Goal: Transaction & Acquisition: Purchase product/service

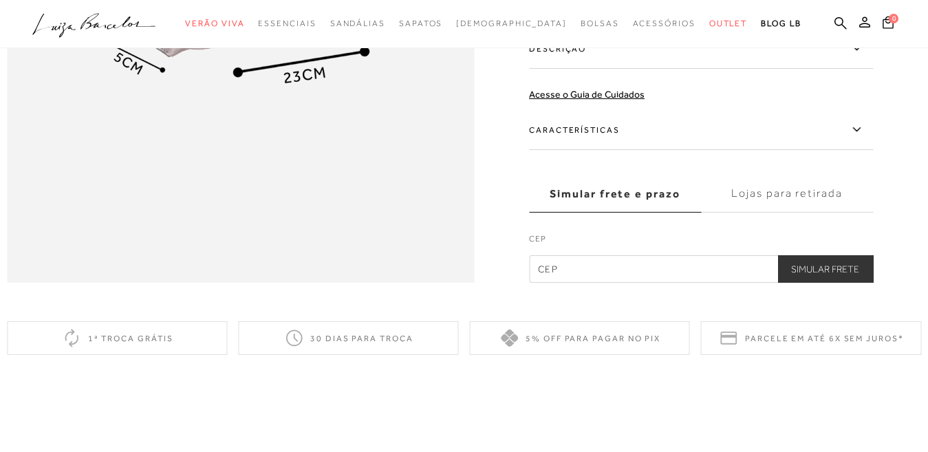
scroll to position [756, 0]
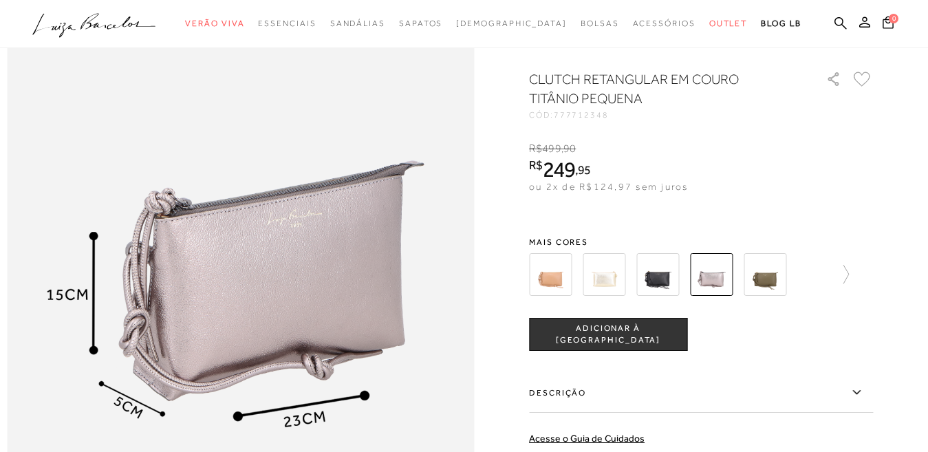
click at [648, 347] on span "ADICIONAR À SACOLA" at bounding box center [607, 334] width 157 height 24
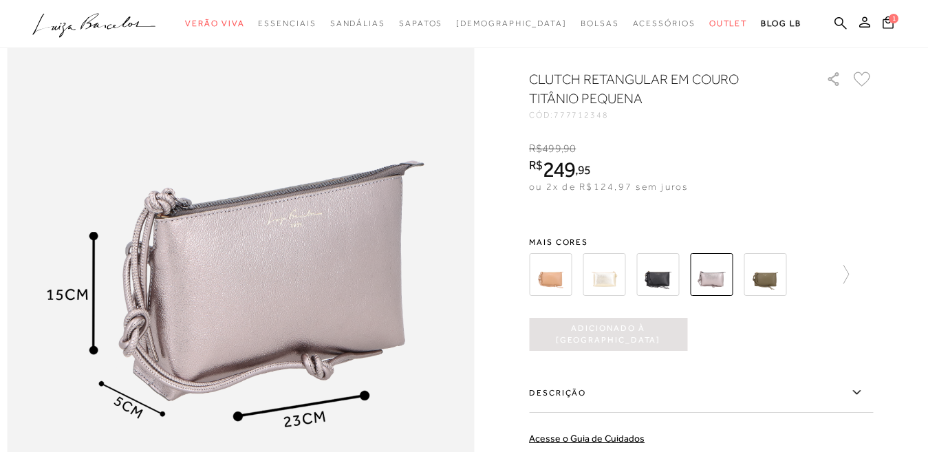
scroll to position [0, 0]
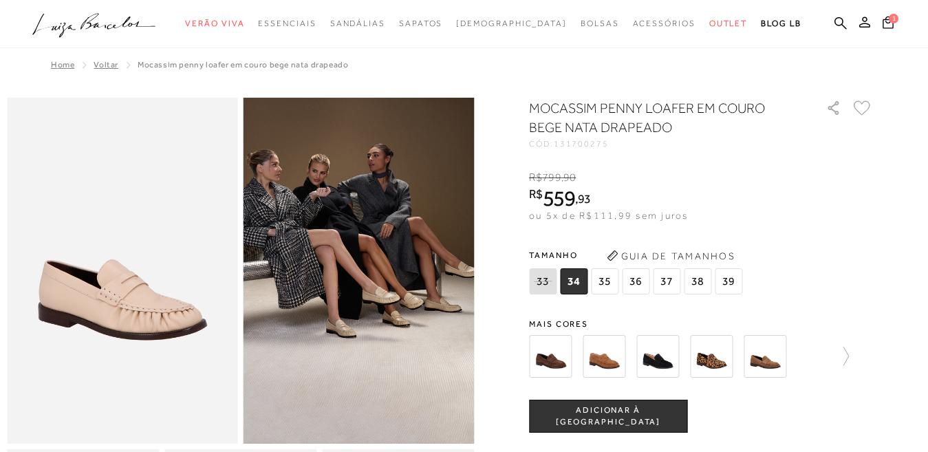
click at [644, 275] on span "36" at bounding box center [636, 281] width 28 height 26
click at [586, 428] on button "ADICIONAR À SACOLA" at bounding box center [608, 416] width 158 height 33
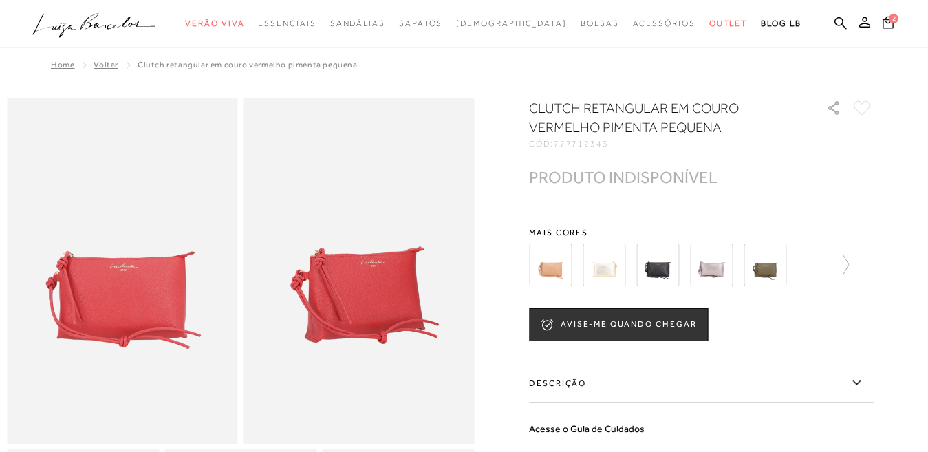
click at [882, 17] on icon at bounding box center [887, 22] width 11 height 12
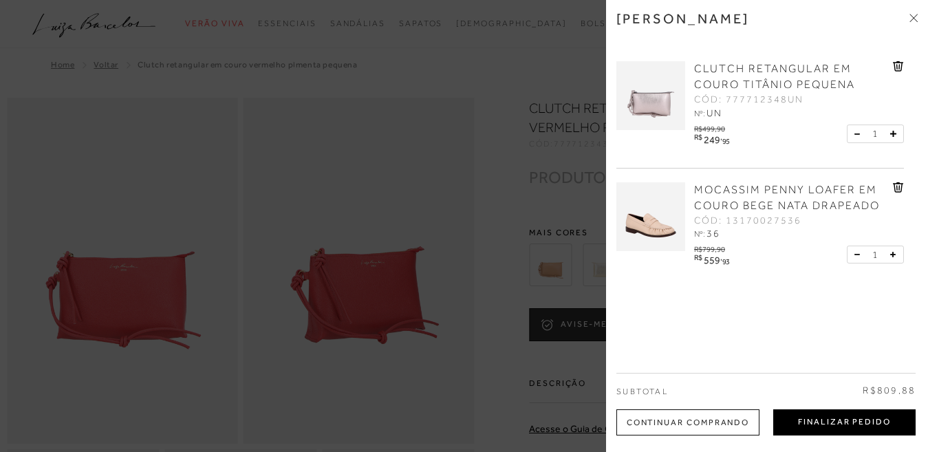
click at [853, 424] on button "Finalizar Pedido" at bounding box center [844, 422] width 142 height 26
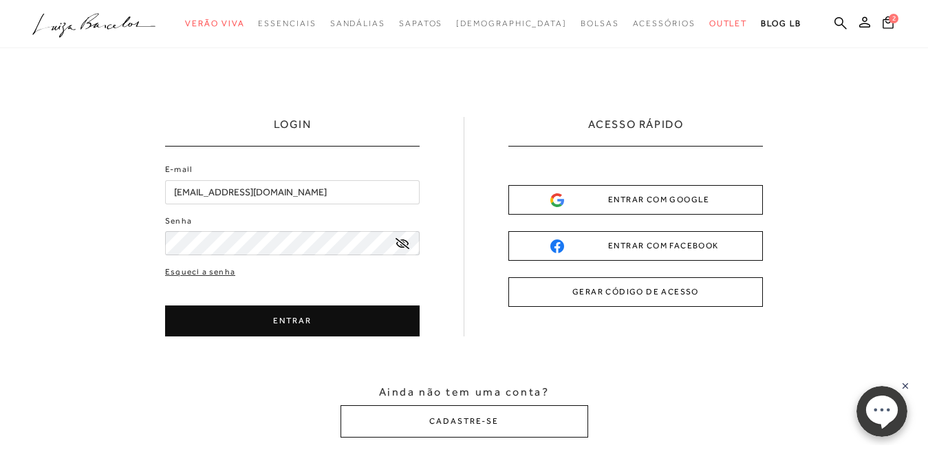
drag, startPoint x: 300, startPoint y: 189, endPoint x: 0, endPoint y: 198, distance: 300.6
click at [0, 198] on div "LOGIN E-mail [EMAIL_ADDRESS][DOMAIN_NAME] Senha" at bounding box center [464, 277] width 928 height 458
click at [0, 251] on div "LOGIN E-mail [EMAIL_ADDRESS][DOMAIN_NAME] Senha" at bounding box center [464, 277] width 928 height 458
click at [292, 330] on button "ENTRAR" at bounding box center [292, 320] width 254 height 31
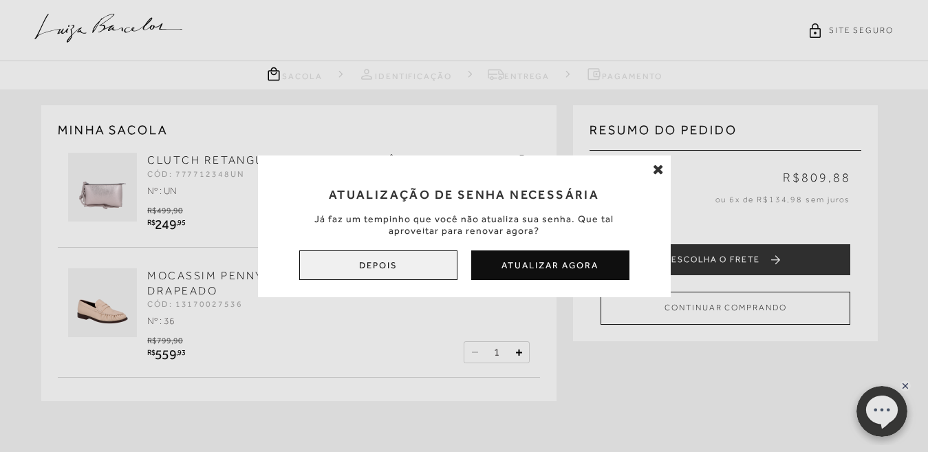
click at [426, 267] on button "Depois" at bounding box center [378, 265] width 158 height 30
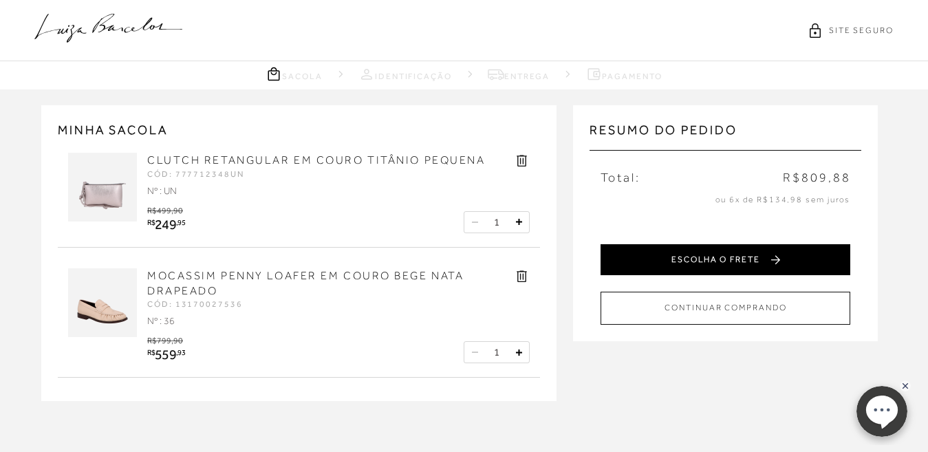
click at [789, 258] on button "ESCOLHA O FRETE" at bounding box center [725, 259] width 250 height 31
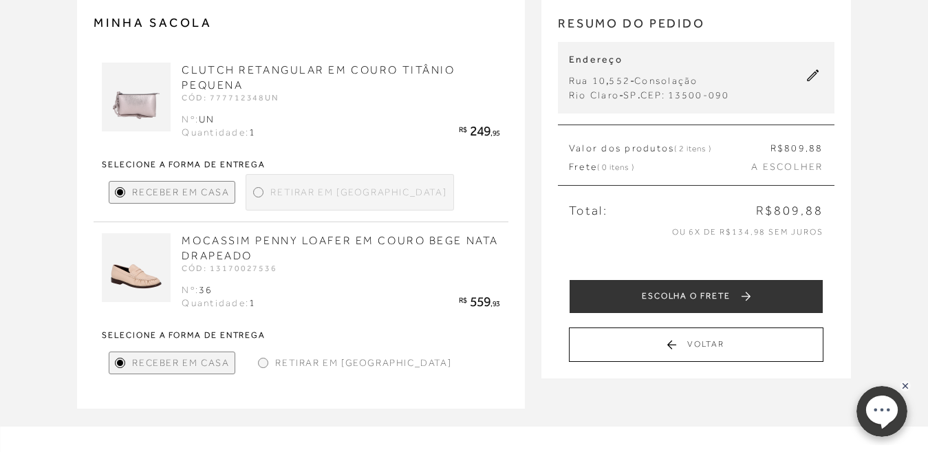
scroll to position [69, 0]
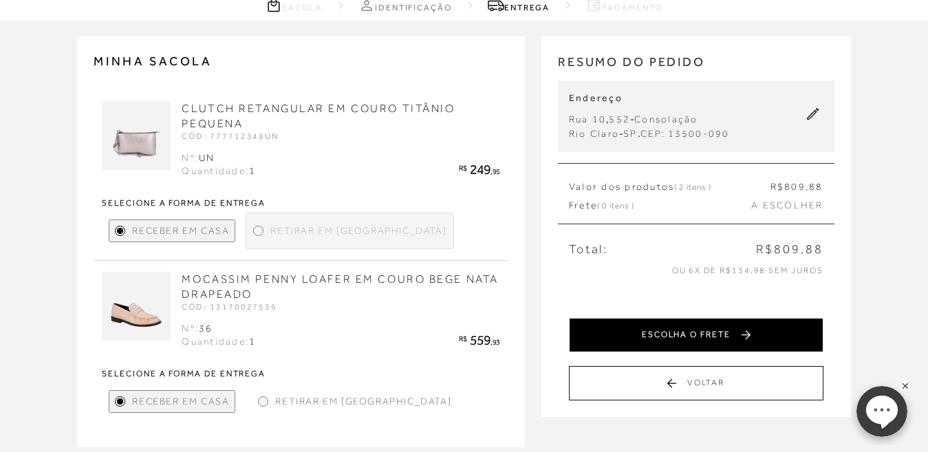
click at [803, 340] on button "ESCOLHA O FRETE" at bounding box center [696, 335] width 254 height 34
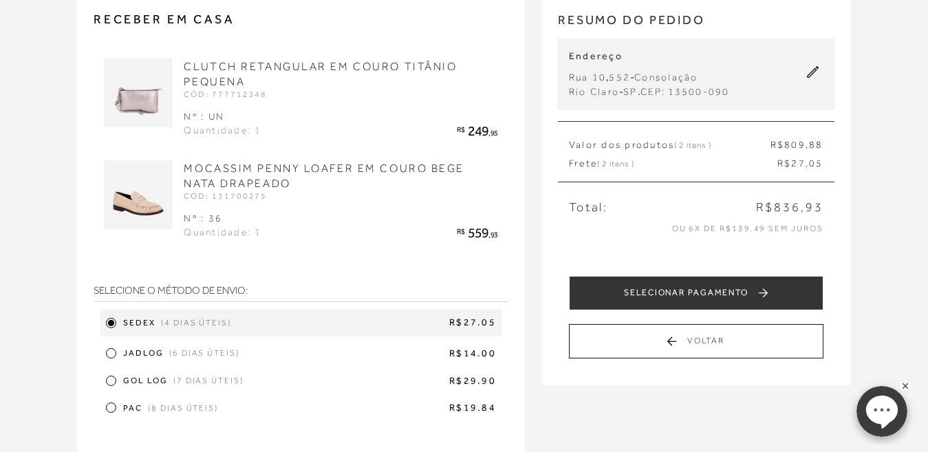
scroll to position [206, 0]
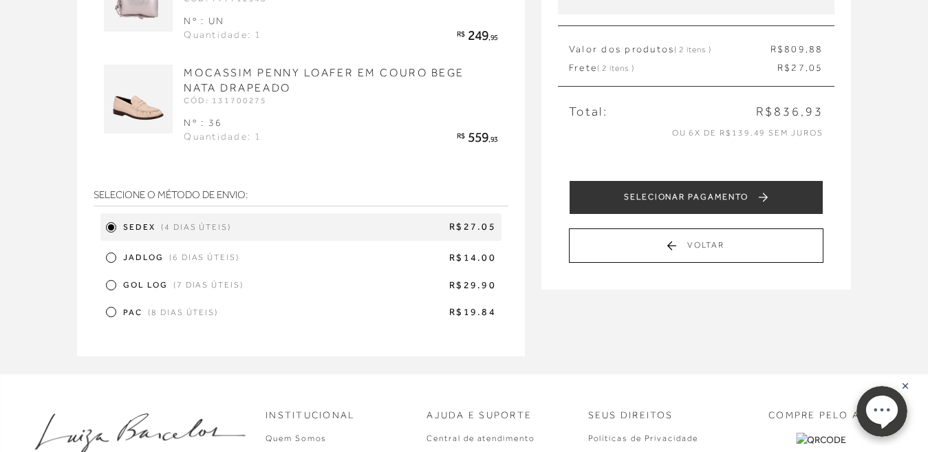
click at [111, 256] on div at bounding box center [111, 257] width 6 height 6
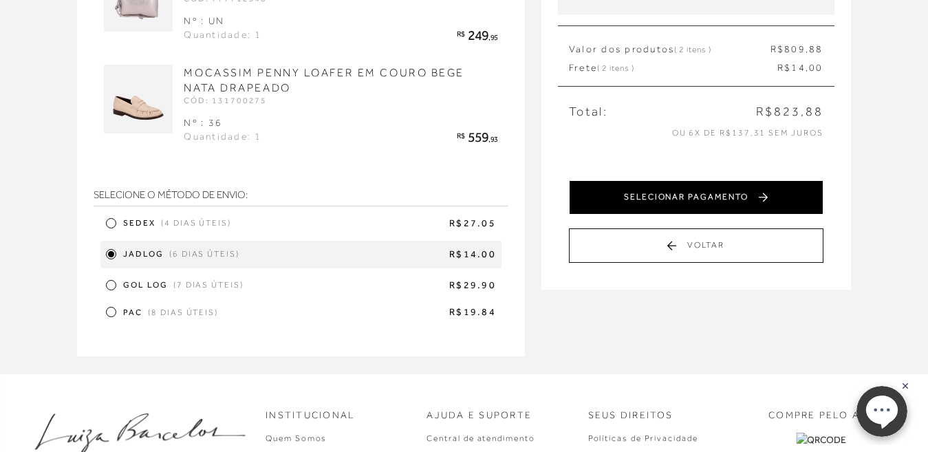
click at [723, 197] on button "SELECIONAR PAGAMENTO" at bounding box center [696, 197] width 254 height 34
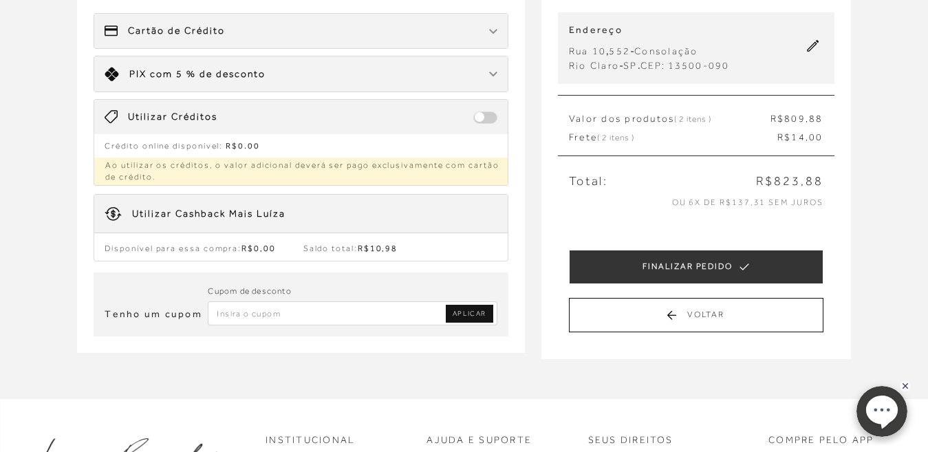
scroll to position [138, 0]
click at [338, 245] on span "Saldo total: R$10,98" at bounding box center [350, 248] width 95 height 10
click at [276, 215] on div "Utilizar Cashback Mais Luíza" at bounding box center [208, 213] width 153 height 14
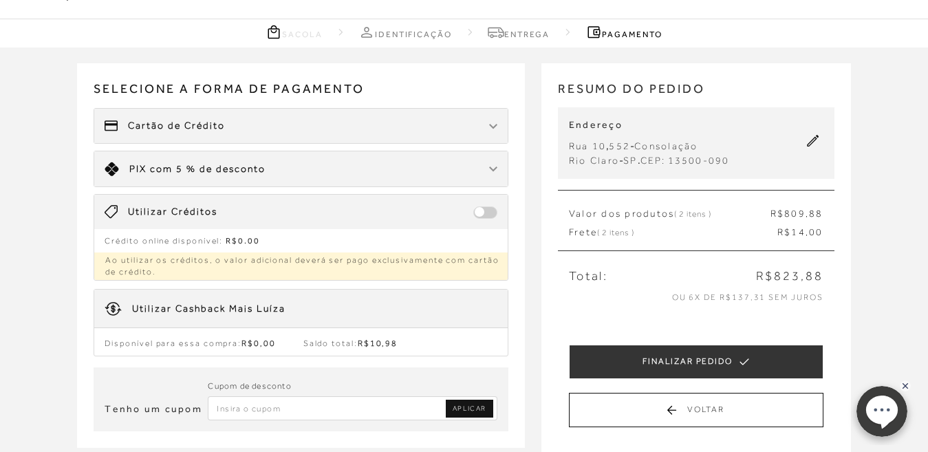
scroll to position [69, 0]
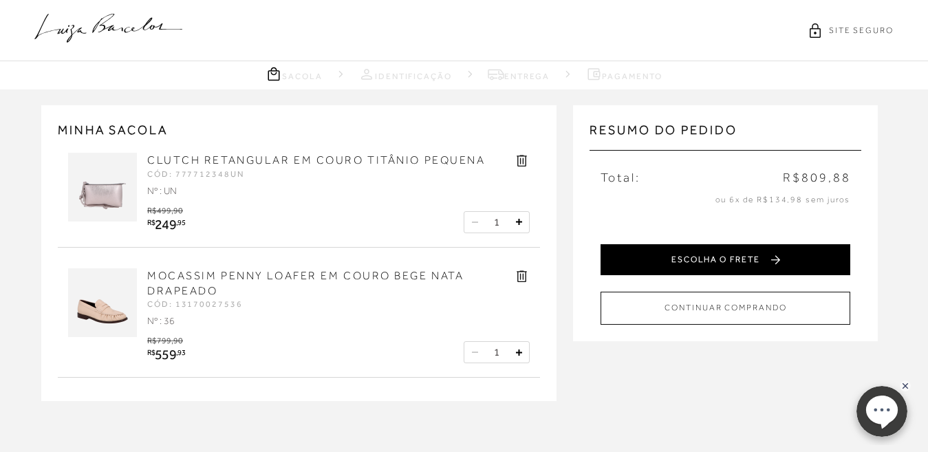
click at [812, 251] on button "ESCOLHA O FRETE" at bounding box center [725, 259] width 250 height 31
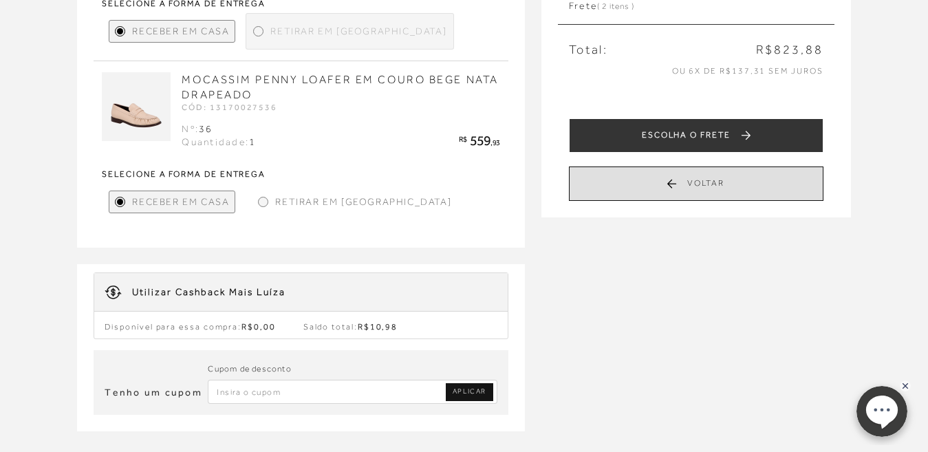
scroll to position [206, 0]
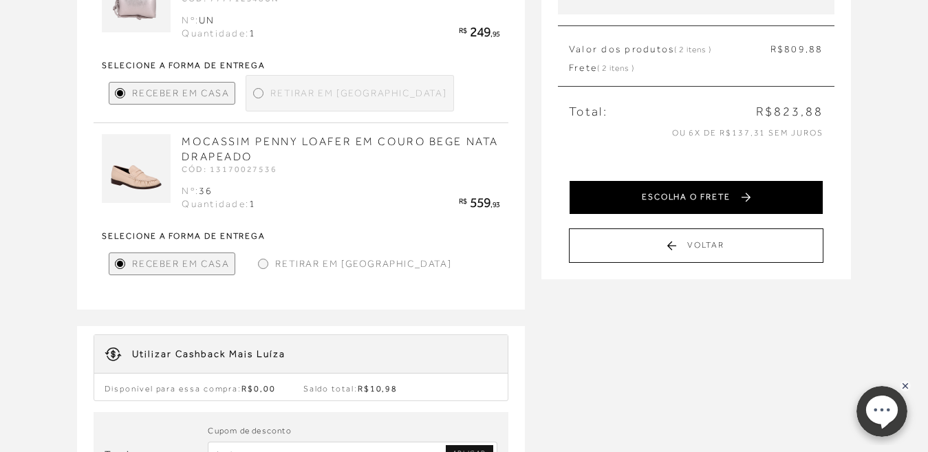
click at [631, 203] on button "ESCOLHA O FRETE" at bounding box center [696, 197] width 254 height 34
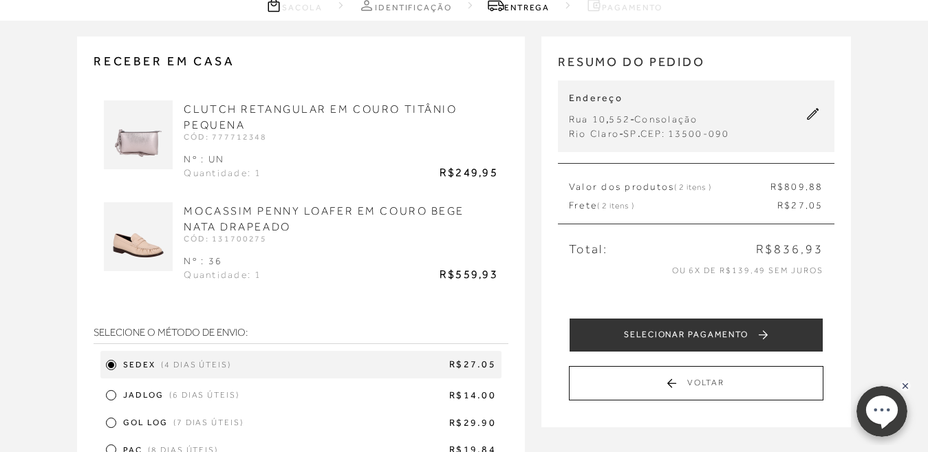
scroll to position [138, 0]
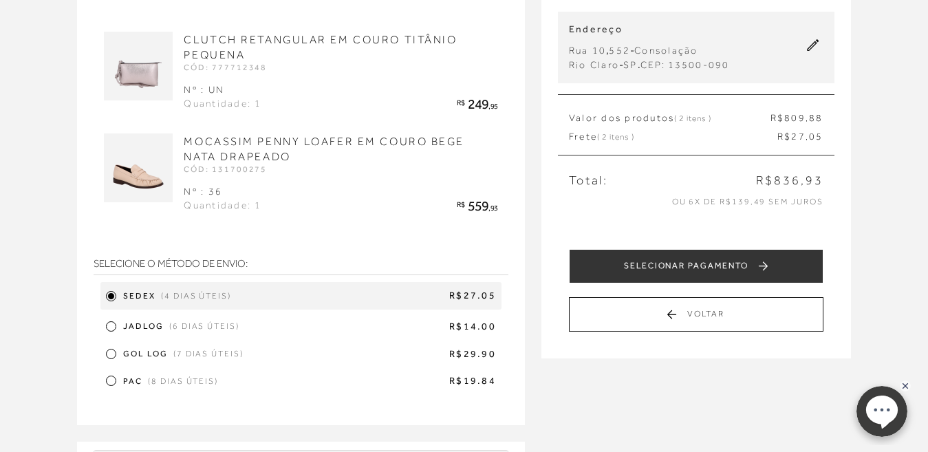
click at [110, 325] on div at bounding box center [111, 326] width 6 height 6
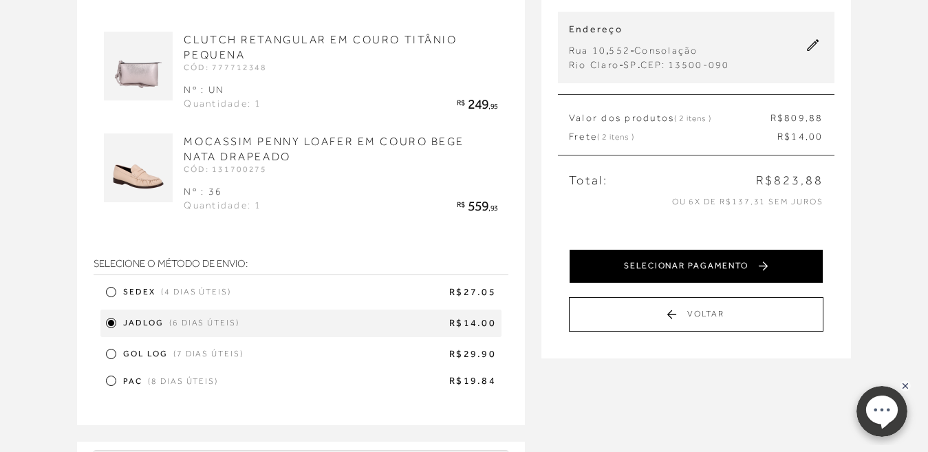
click at [691, 263] on button "SELECIONAR PAGAMENTO" at bounding box center [696, 266] width 254 height 34
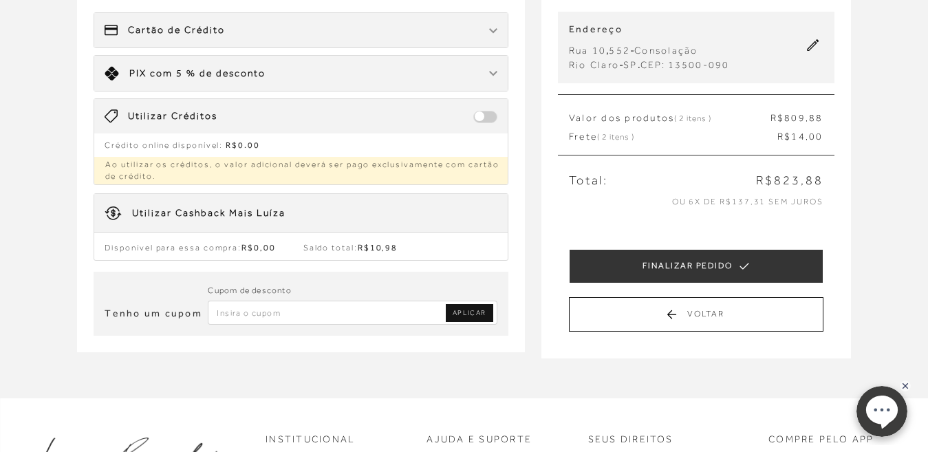
click at [157, 32] on span "Cartão de Crédito" at bounding box center [176, 30] width 97 height 14
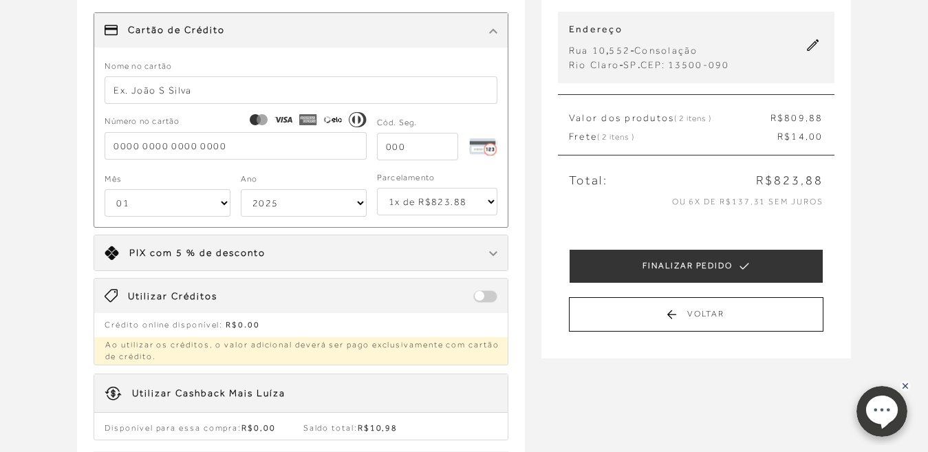
click at [153, 86] on input "text" at bounding box center [301, 90] width 393 height 28
drag, startPoint x: 234, startPoint y: 89, endPoint x: 142, endPoint y: 83, distance: 91.7
click at [155, 90] on input "[PERSON_NAME]" at bounding box center [301, 90] width 393 height 28
type input "[PERSON_NAME]"
click at [160, 155] on input "tel" at bounding box center [235, 146] width 261 height 28
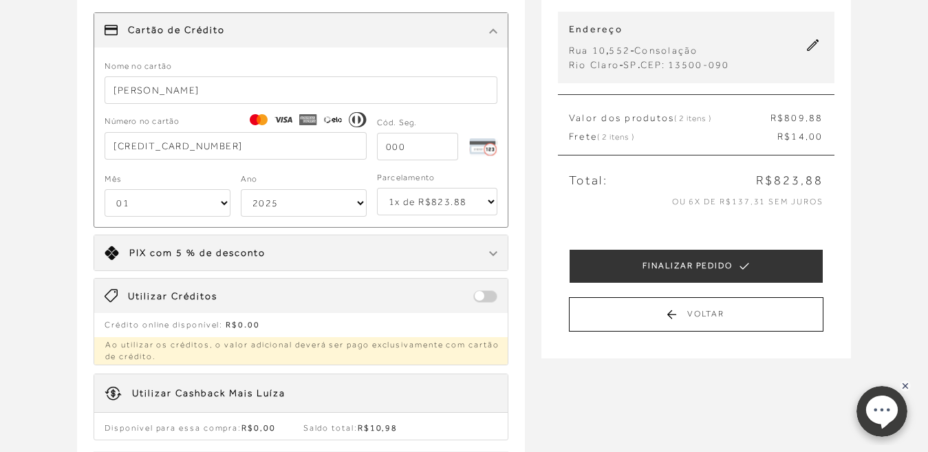
type input "[CREDIT_CARD_NUMBER]"
click at [118, 197] on select "01 02 03 04 05 06 07 08 09 10 11 12" at bounding box center [168, 203] width 126 height 28
select select "11"
click at [105, 189] on select "01 02 03 04 05 06 07 08 09 10 11 12" at bounding box center [168, 203] width 126 height 28
drag, startPoint x: 262, startPoint y: 201, endPoint x: 275, endPoint y: 210, distance: 15.5
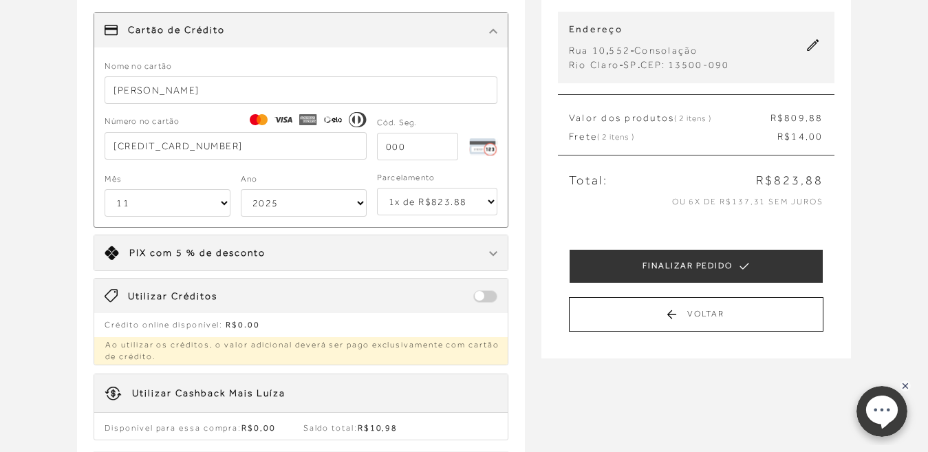
click at [262, 201] on select "2025 2026 2027 2028 2029 2030 2031 2032 2033 2034 2035 2036 2037 2038 2039 2040…" at bounding box center [304, 203] width 126 height 28
select select "2030"
click at [241, 189] on select "2025 2026 2027 2028 2029 2030 2031 2032 2033 2034 2035 2036 2037 2038 2039 2040…" at bounding box center [304, 203] width 126 height 28
click at [489, 200] on select "1x de R$823.88 2x de R$411.94 sem juros 3x de R$274.63 sem juros 4x de R$205.97…" at bounding box center [437, 202] width 120 height 28
select select "6"
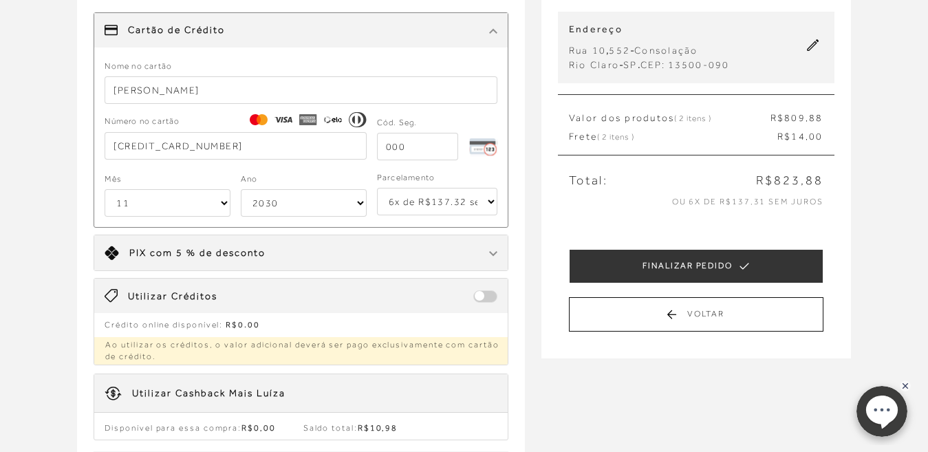
click at [377, 188] on select "1x de R$823.88 2x de R$411.94 sem juros 3x de R$274.63 sem juros 4x de R$205.97…" at bounding box center [437, 202] width 120 height 28
click at [488, 199] on select "1x de R$823.88 2x de R$411.94 sem juros 3x de R$274.63 sem juros 4x de R$205.97…" at bounding box center [437, 202] width 120 height 28
click at [377, 188] on select "1x de R$823.88 2x de R$411.94 sem juros 3x de R$274.63 sem juros 4x de R$205.97…" at bounding box center [437, 202] width 120 height 28
click at [483, 295] on span at bounding box center [485, 296] width 24 height 12
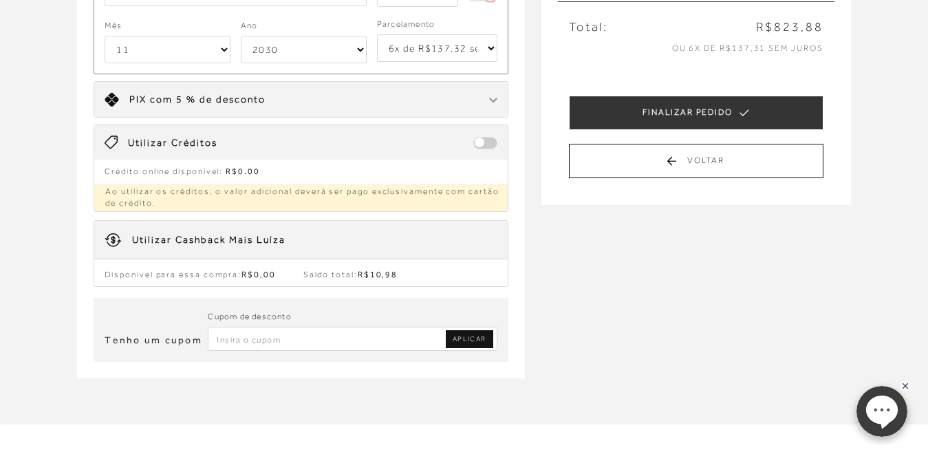
scroll to position [344, 0]
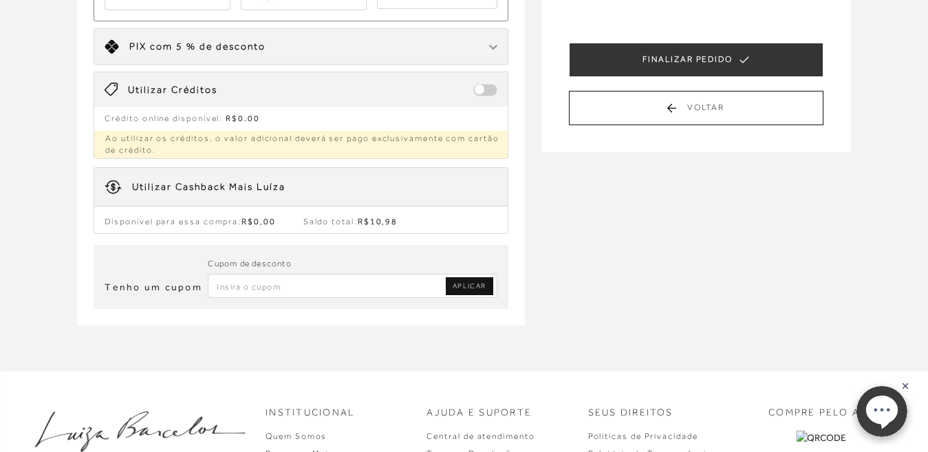
click at [394, 221] on span "R$10,98" at bounding box center [378, 222] width 40 height 10
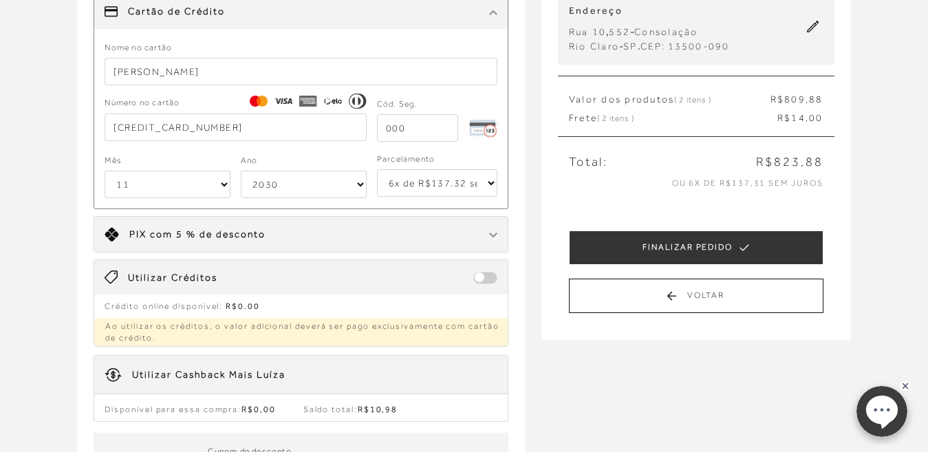
scroll to position [69, 0]
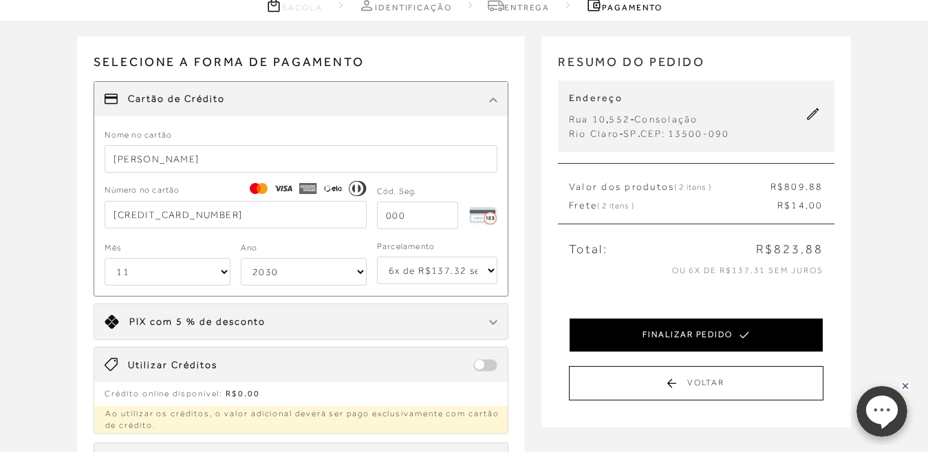
click at [739, 338] on icon at bounding box center [744, 335] width 10 height 39
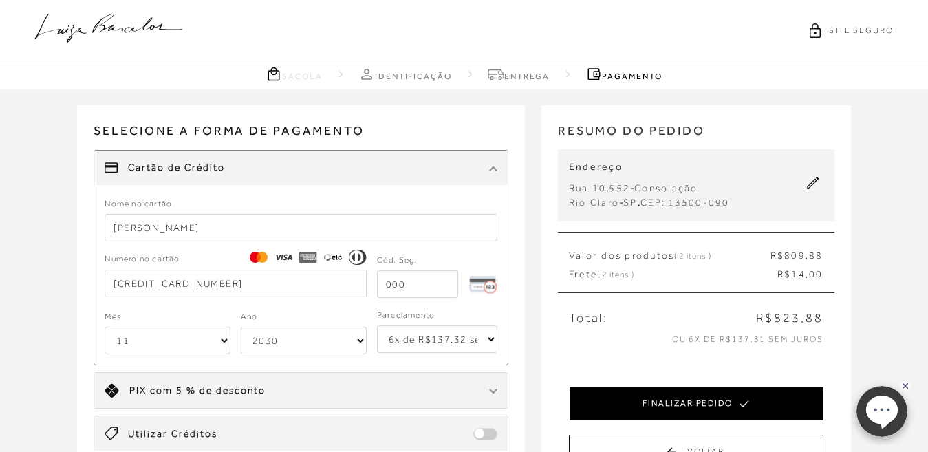
select select "11"
select select "2030"
select select "6"
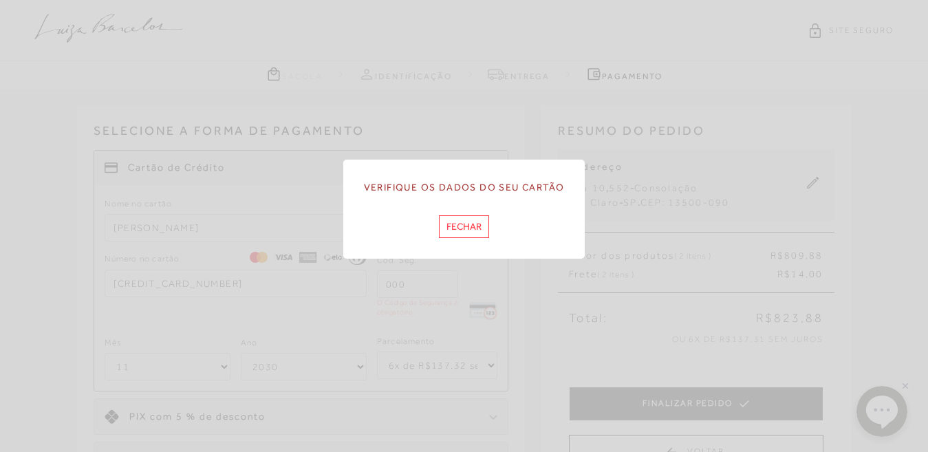
click at [478, 223] on button "Fechar" at bounding box center [464, 226] width 50 height 23
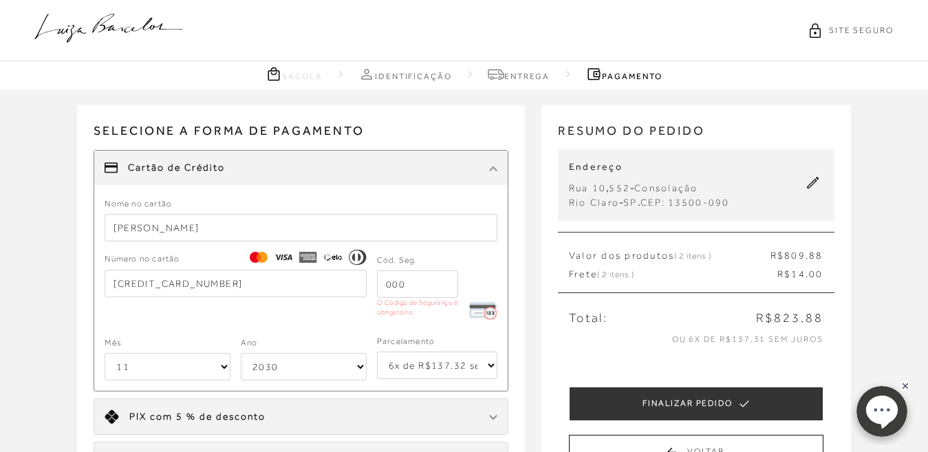
click at [435, 285] on input "tel" at bounding box center [417, 284] width 81 height 28
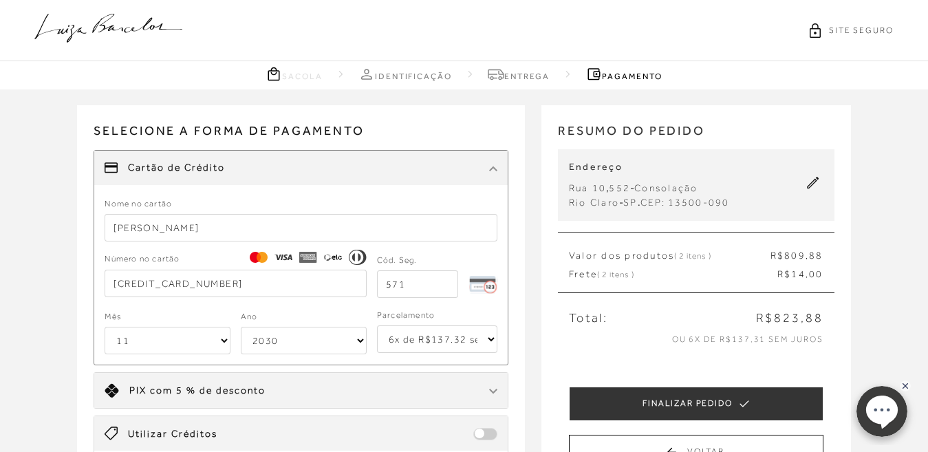
type input "571"
click at [432, 351] on select "1x de R$823.88 2x de R$411.94 sem juros 3x de R$274.63 sem juros 4x de R$205.97…" at bounding box center [437, 339] width 120 height 28
click at [377, 325] on select "1x de R$823.88 2x de R$411.94 sem juros 3x de R$274.63 sem juros 4x de R$205.97…" at bounding box center [437, 339] width 120 height 28
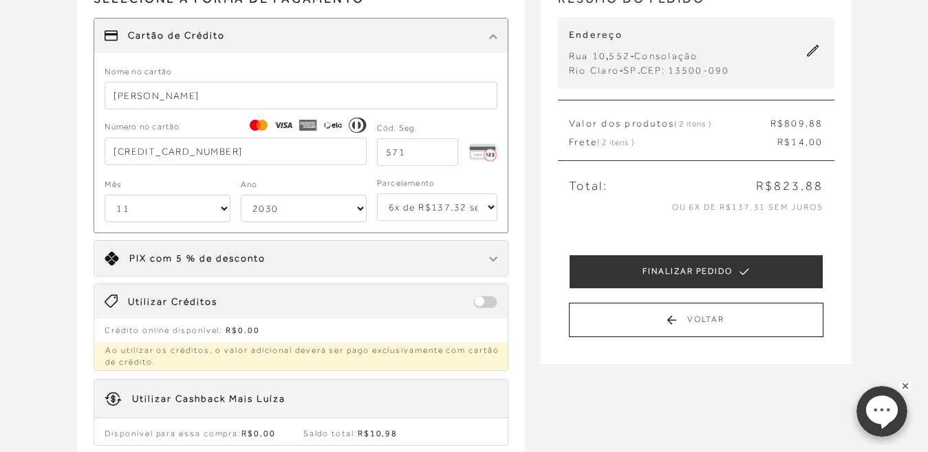
scroll to position [138, 0]
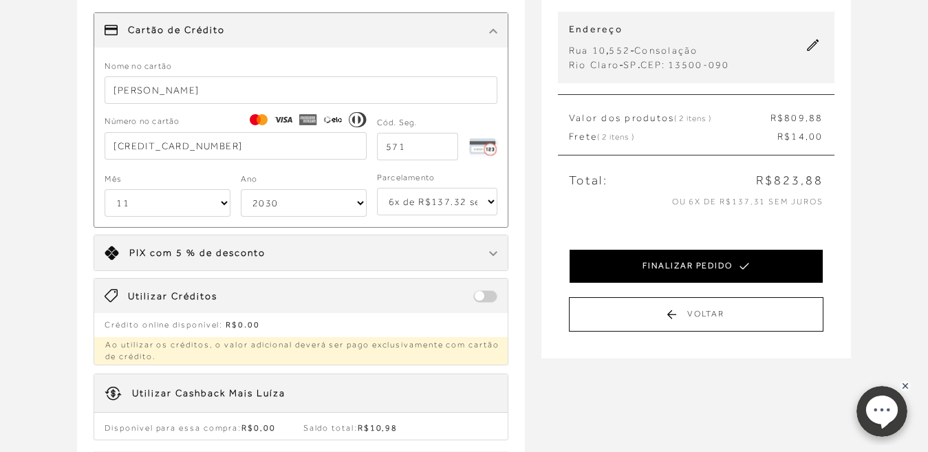
click at [638, 263] on button "FINALIZAR PEDIDO" at bounding box center [696, 266] width 254 height 34
select select "11"
select select "2030"
select select "6"
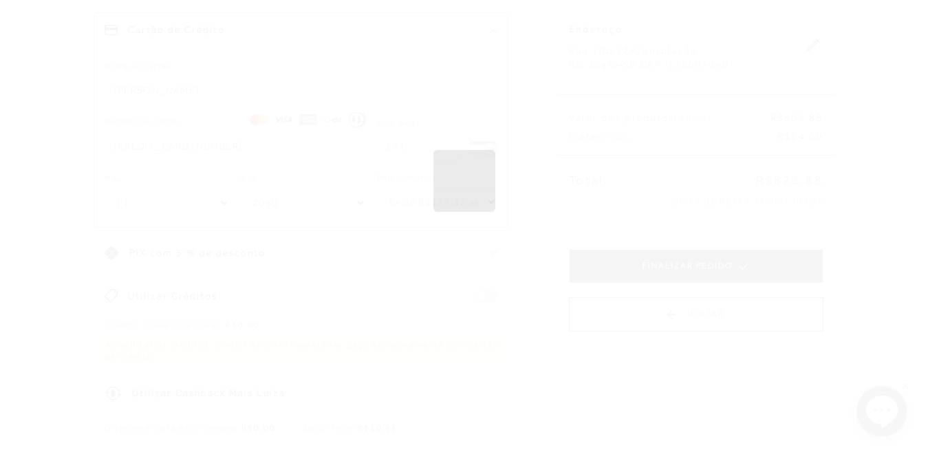
scroll to position [0, 0]
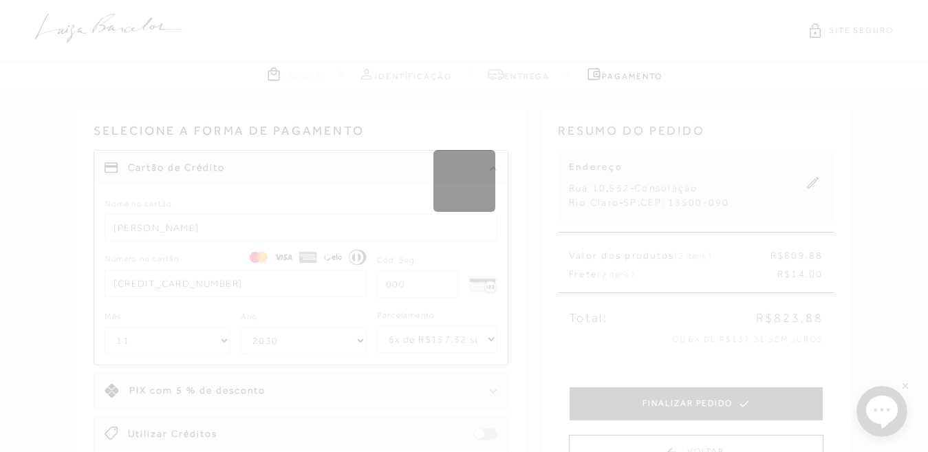
select select "1"
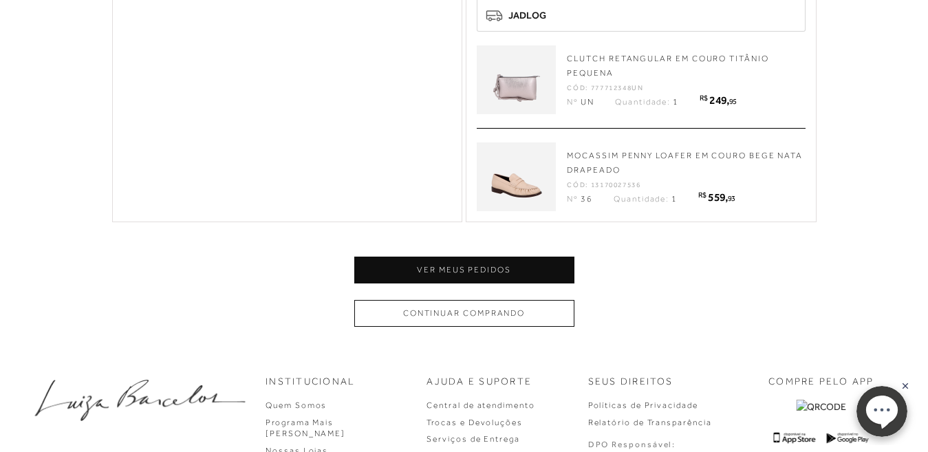
scroll to position [619, 0]
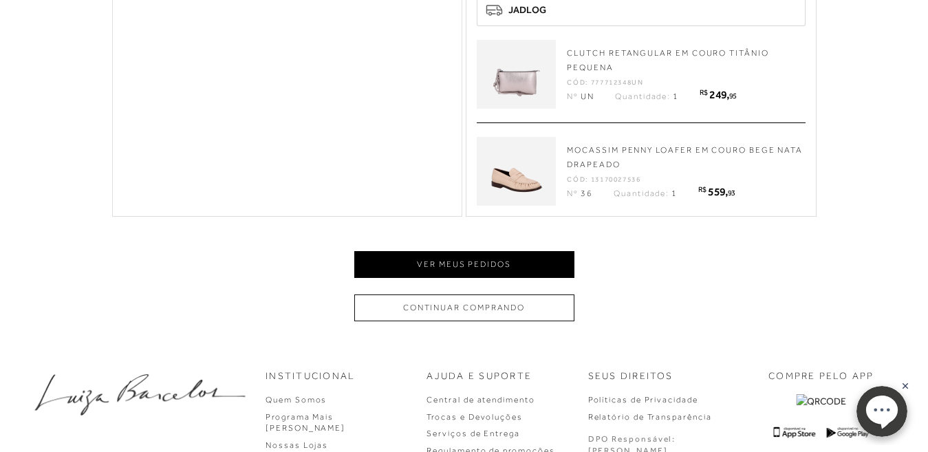
click at [525, 262] on button "Ver meus pedidos" at bounding box center [464, 264] width 220 height 27
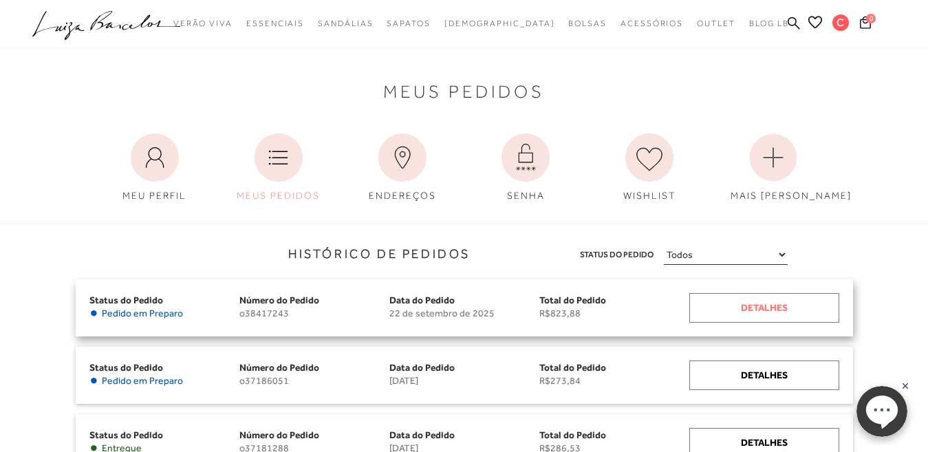
click at [775, 306] on div "Detalhes" at bounding box center [764, 308] width 150 height 30
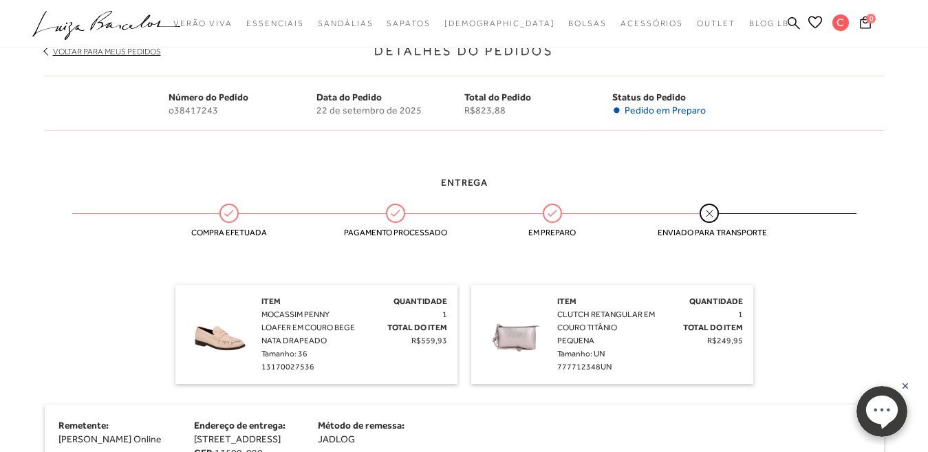
scroll to position [206, 0]
